Goal: Register for event/course

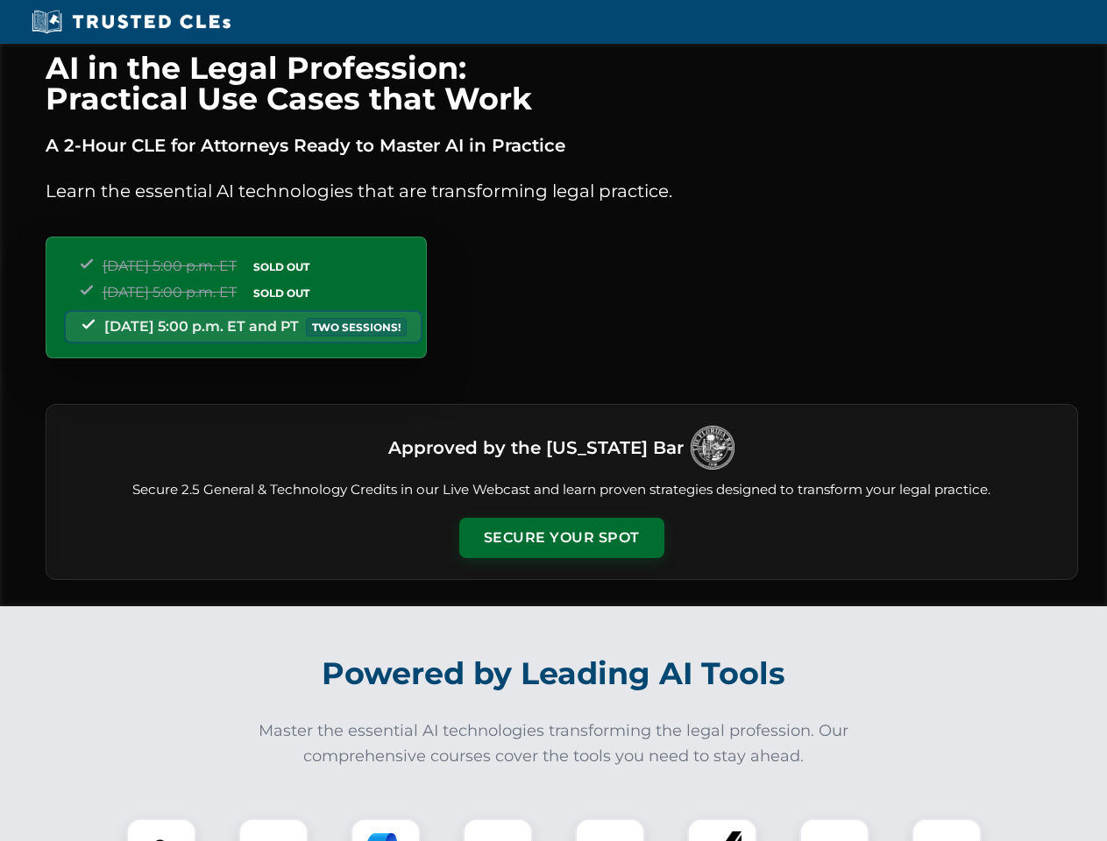
click at [561, 538] on button "Secure Your Spot" at bounding box center [561, 538] width 205 height 40
click at [161, 830] on img at bounding box center [161, 853] width 51 height 51
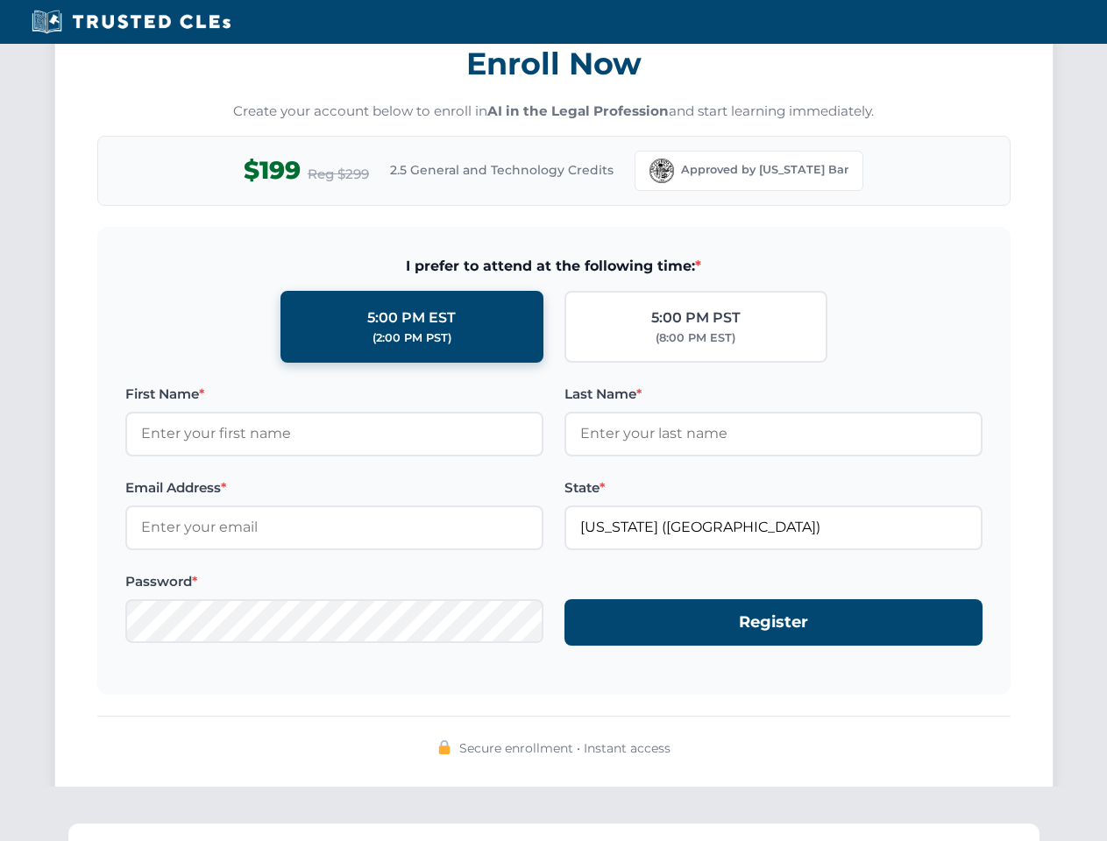
scroll to position [1720, 0]
